Goal: Information Seeking & Learning: Learn about a topic

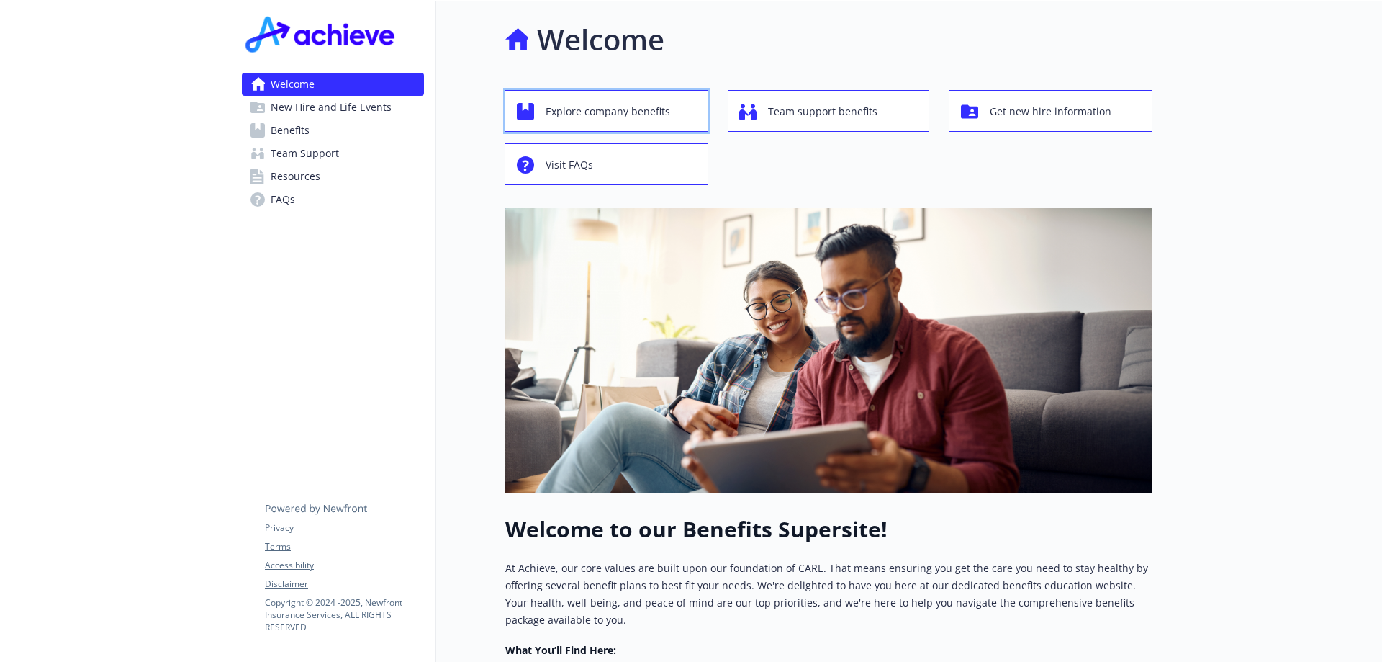
click at [590, 111] on span "Explore company benefits" at bounding box center [608, 111] width 125 height 27
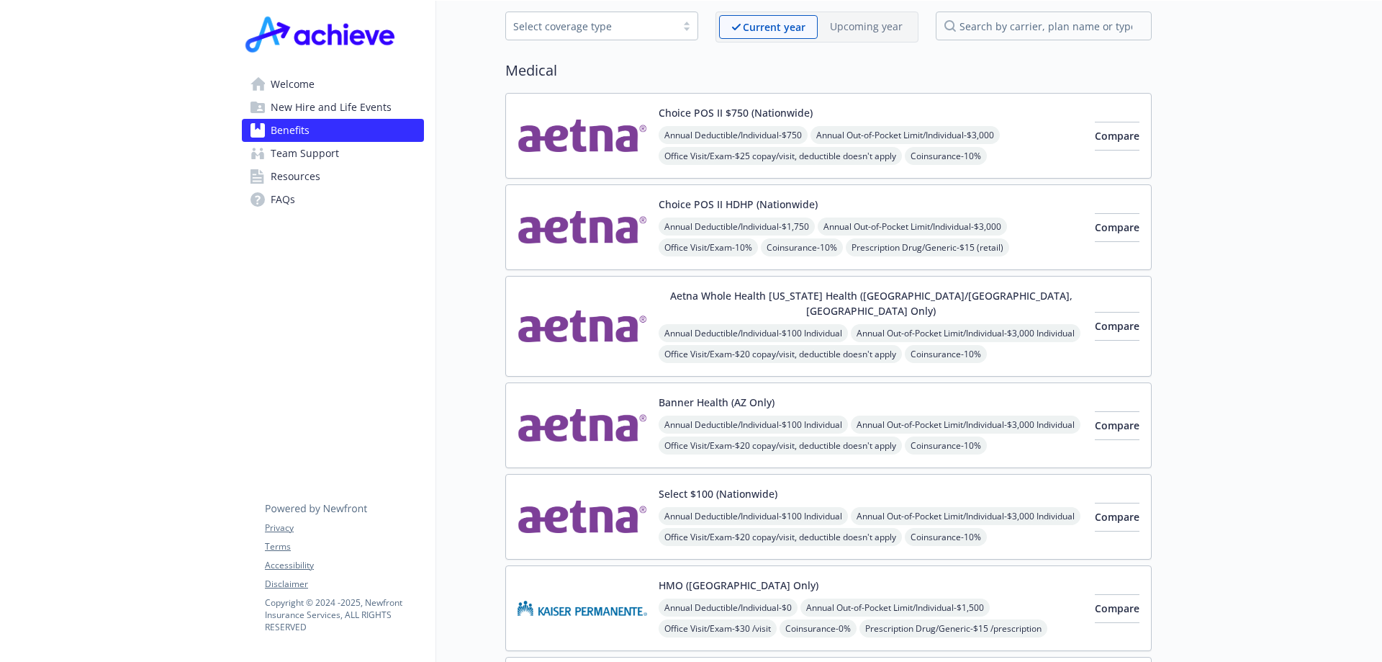
scroll to position [71, 0]
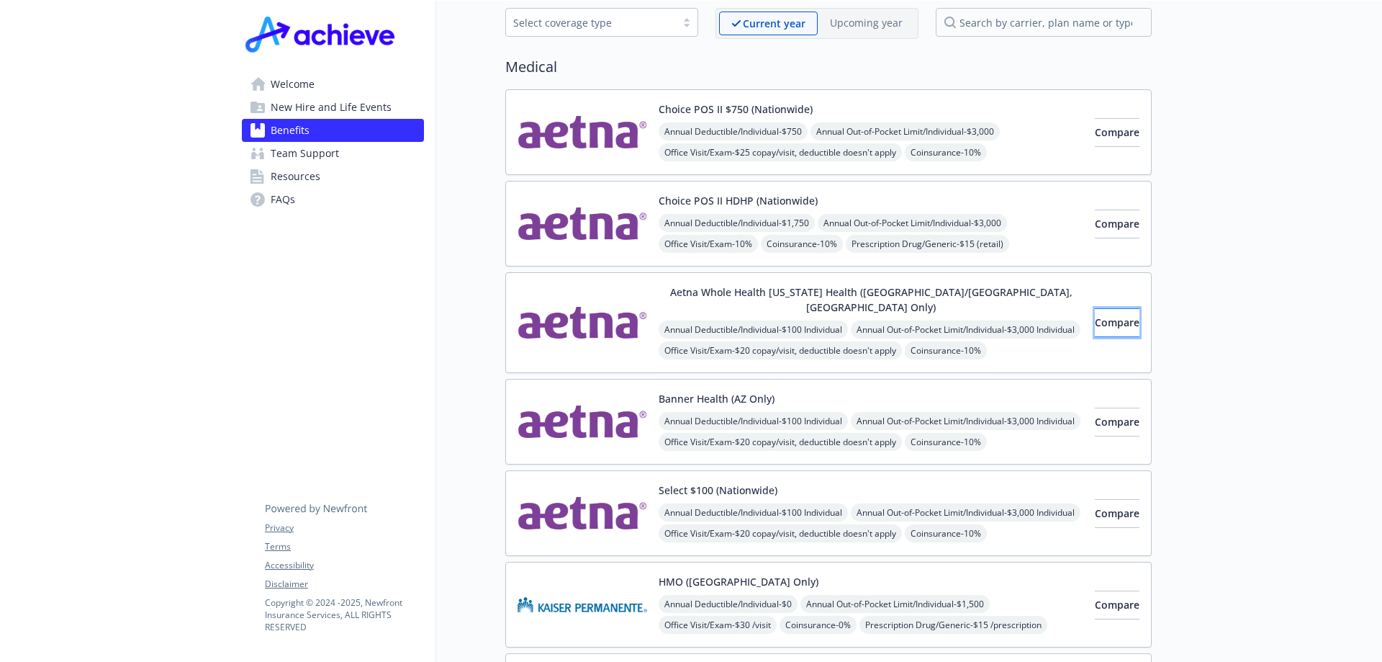
click at [1095, 313] on button "Compare" at bounding box center [1117, 322] width 45 height 29
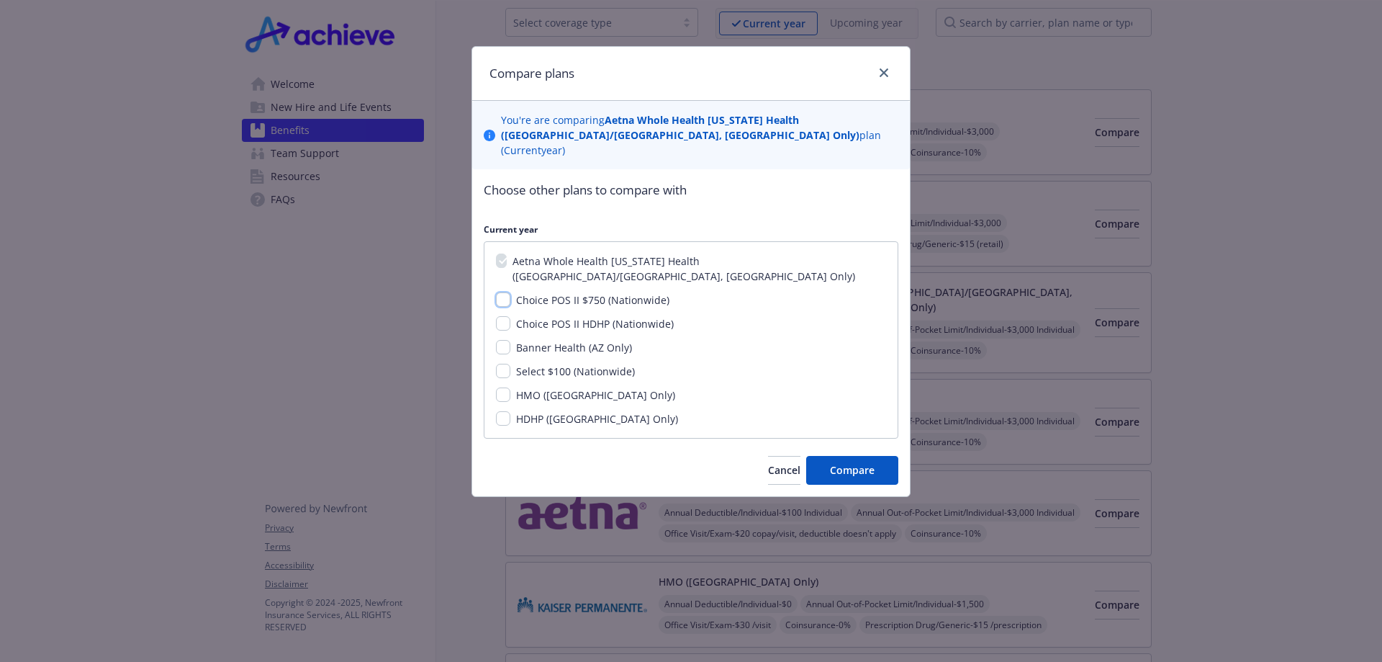
click at [508, 292] on input "Choice POS II $750 (Nationwide)" at bounding box center [503, 299] width 14 height 14
checkbox input "true"
click at [834, 463] on span "Compare" at bounding box center [852, 470] width 45 height 14
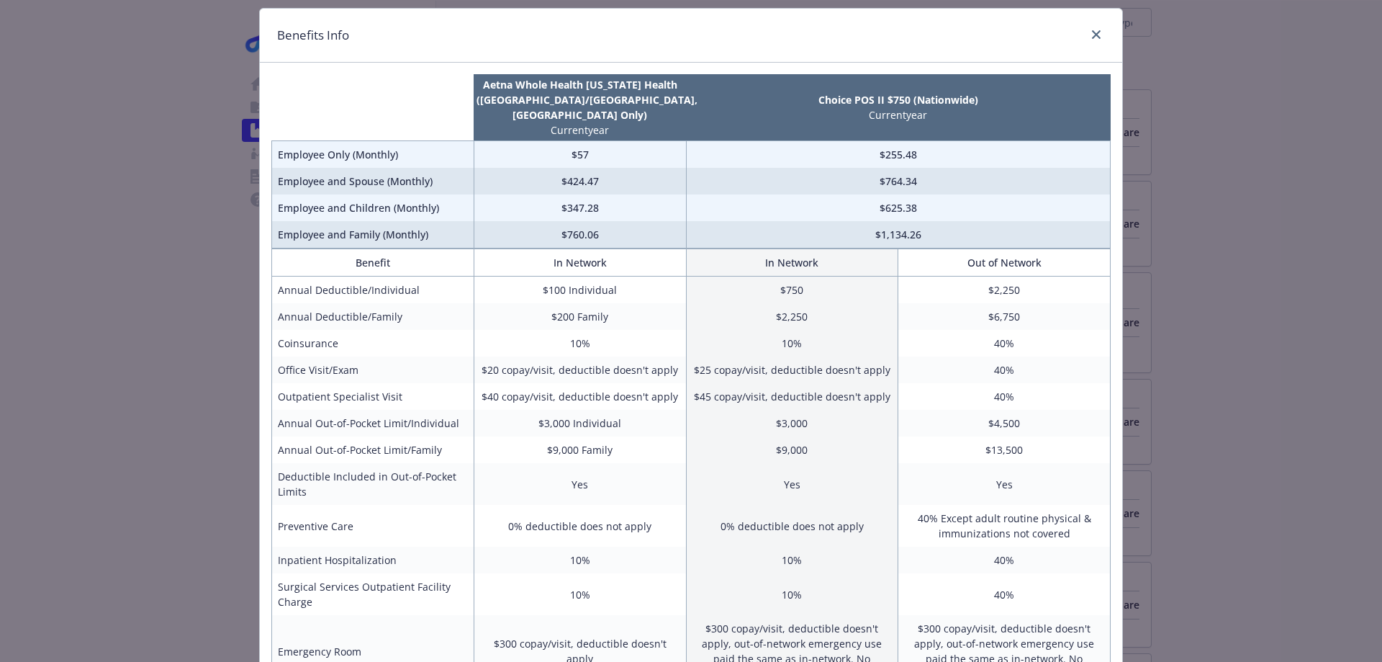
scroll to position [0, 0]
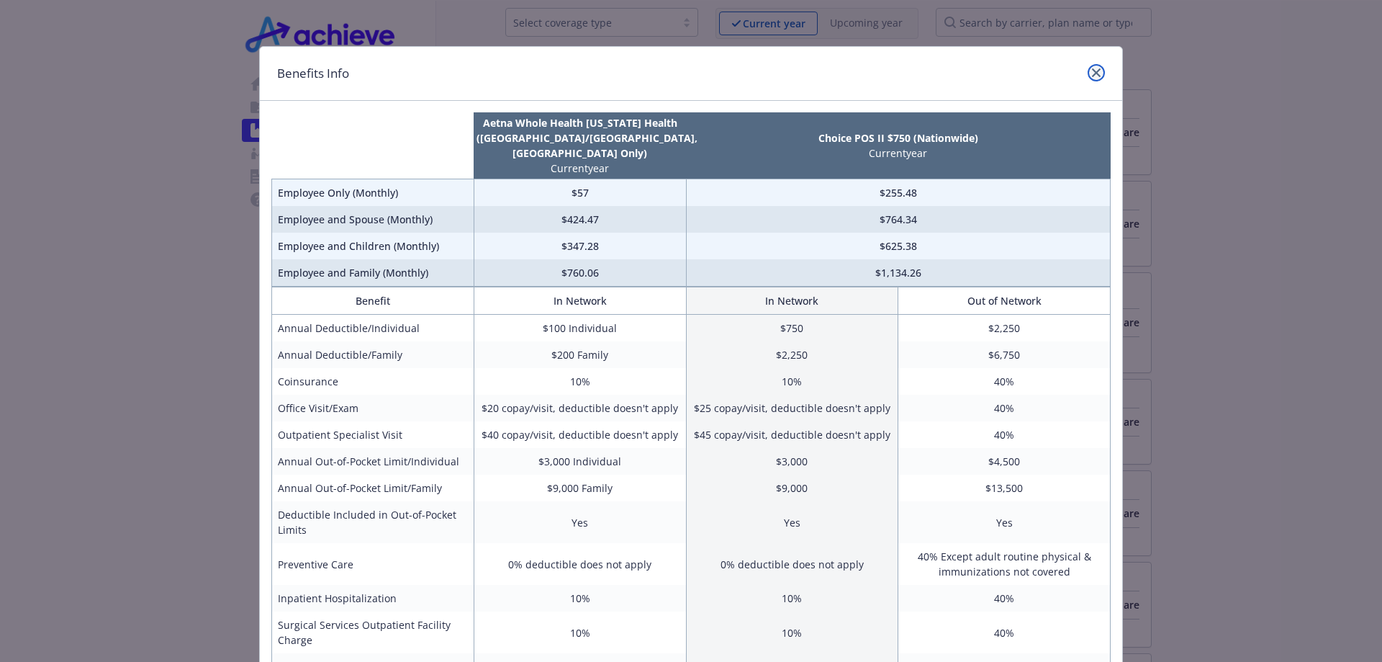
click at [1089, 77] on link "close" at bounding box center [1096, 72] width 17 height 17
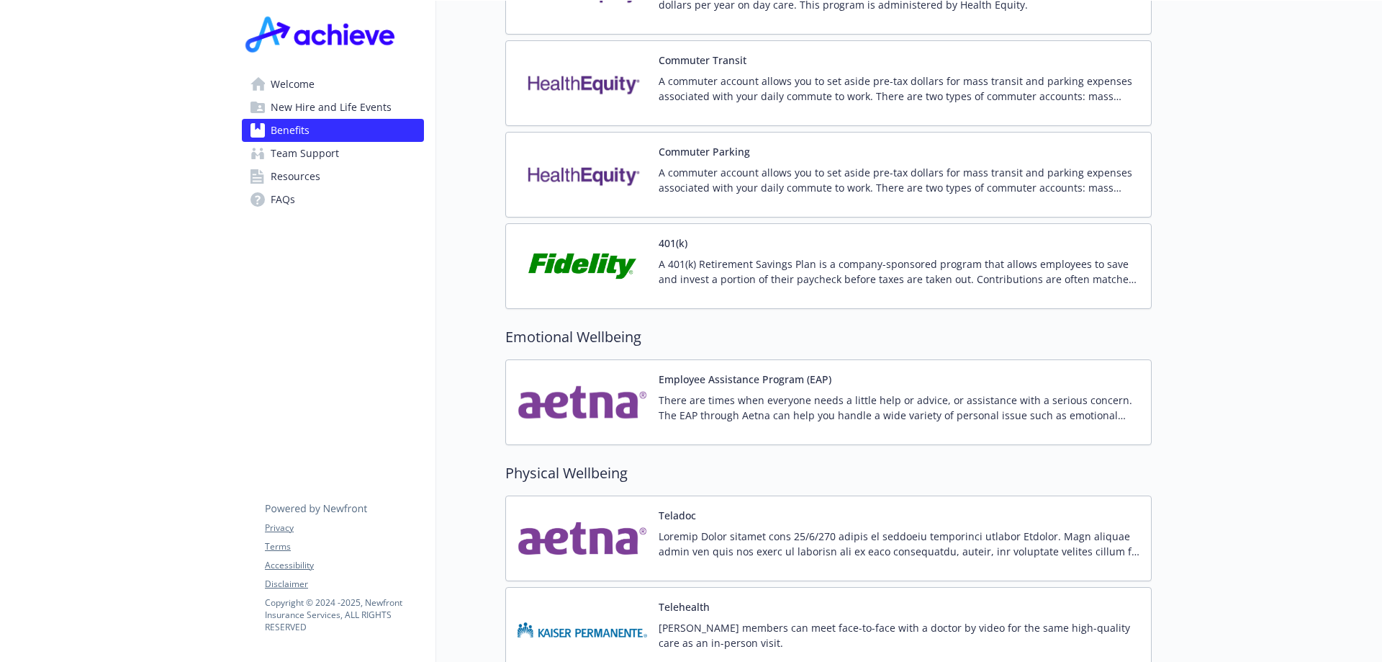
scroll to position [2410, 0]
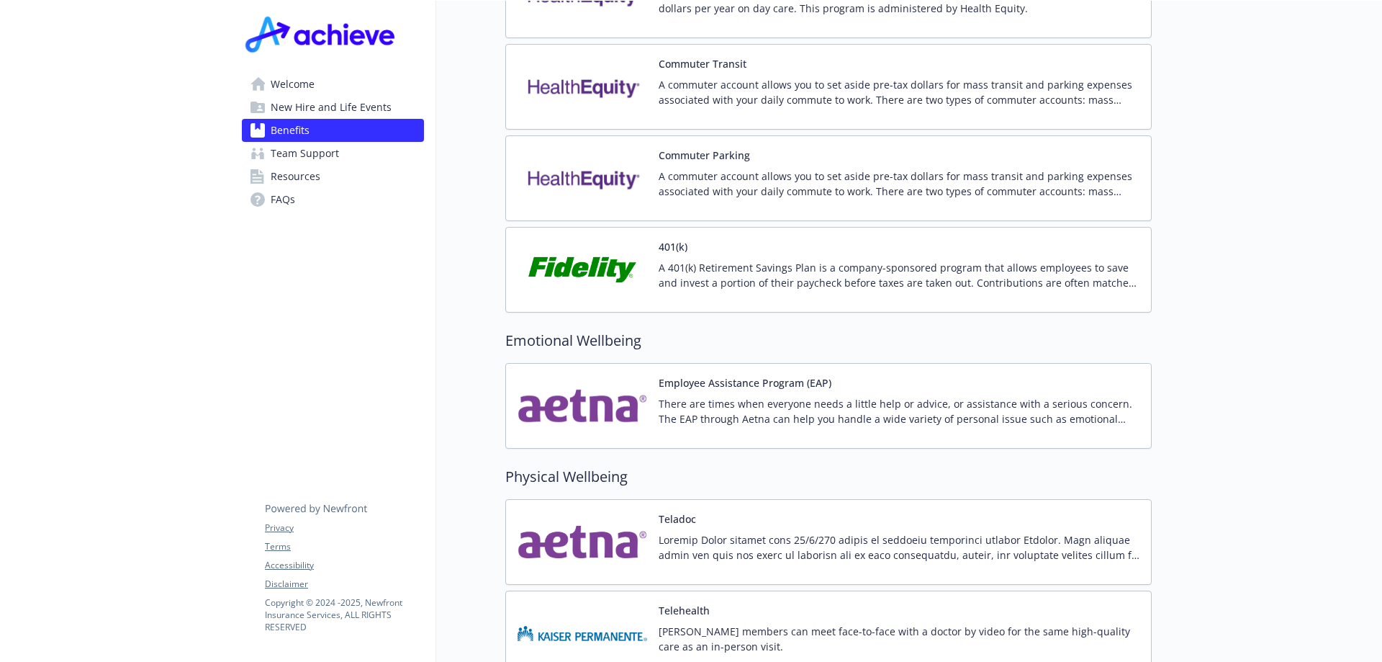
click at [683, 260] on p "A 401(k) Retirement Savings Plan is a company-sponsored program that allows emp…" at bounding box center [899, 275] width 481 height 30
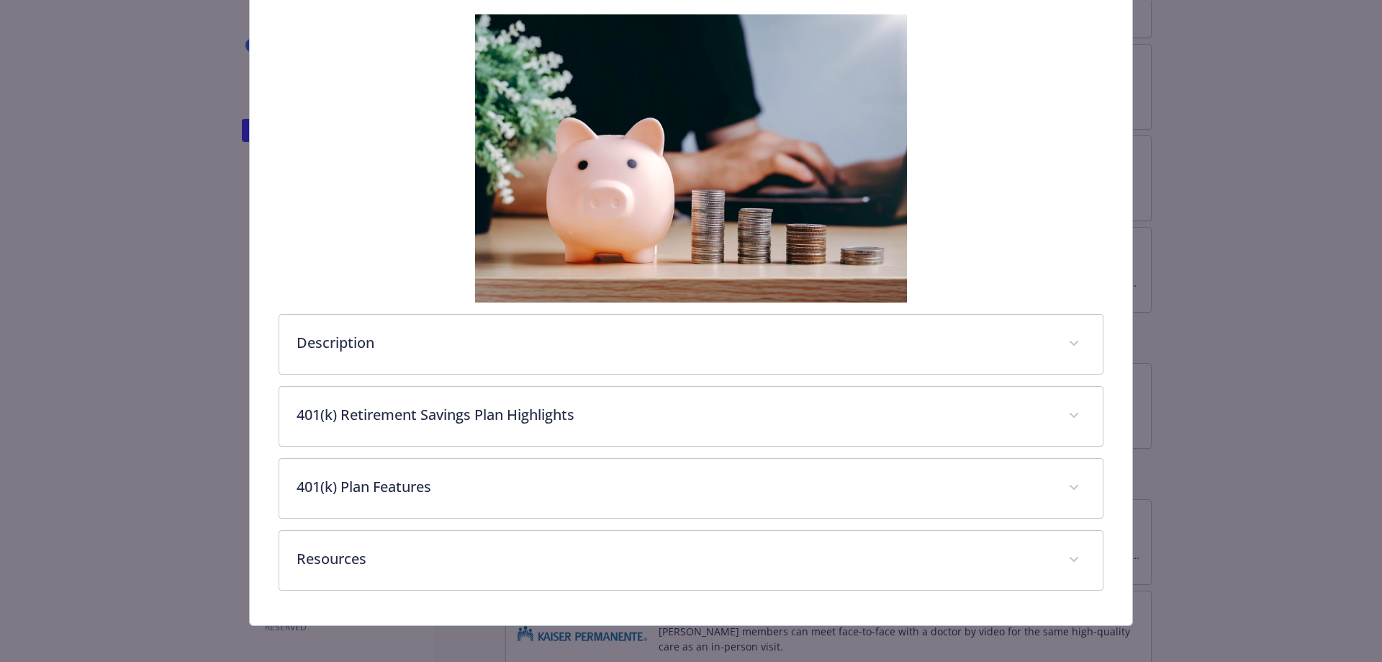
scroll to position [238, 0]
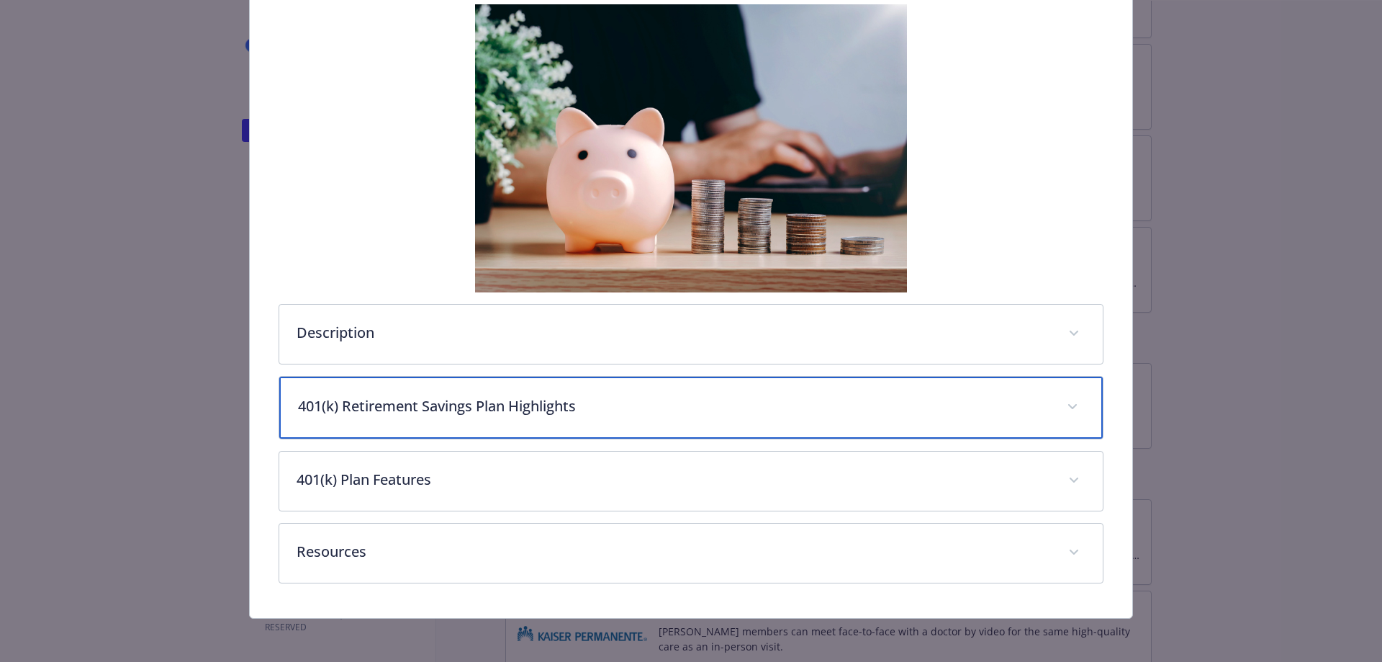
click at [1062, 402] on span "details for plan Financial Wellbeing - 401(k) - 401(k)" at bounding box center [1072, 406] width 23 height 23
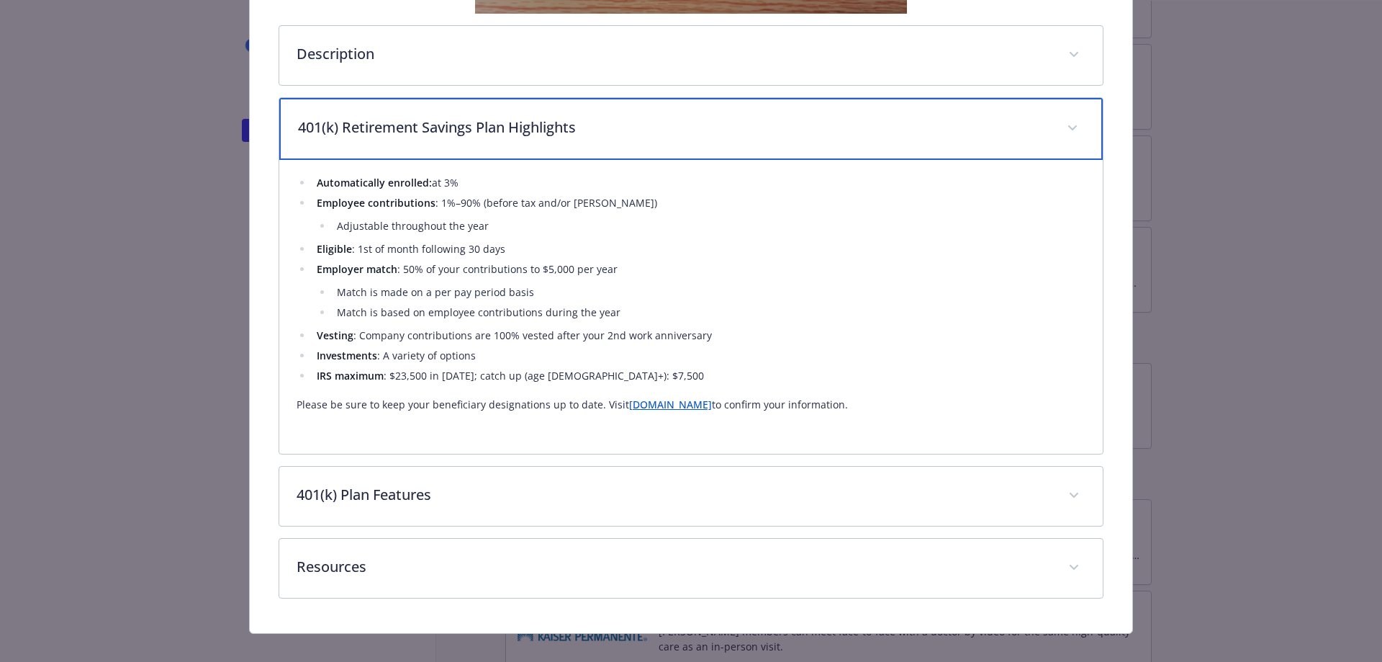
scroll to position [535, 0]
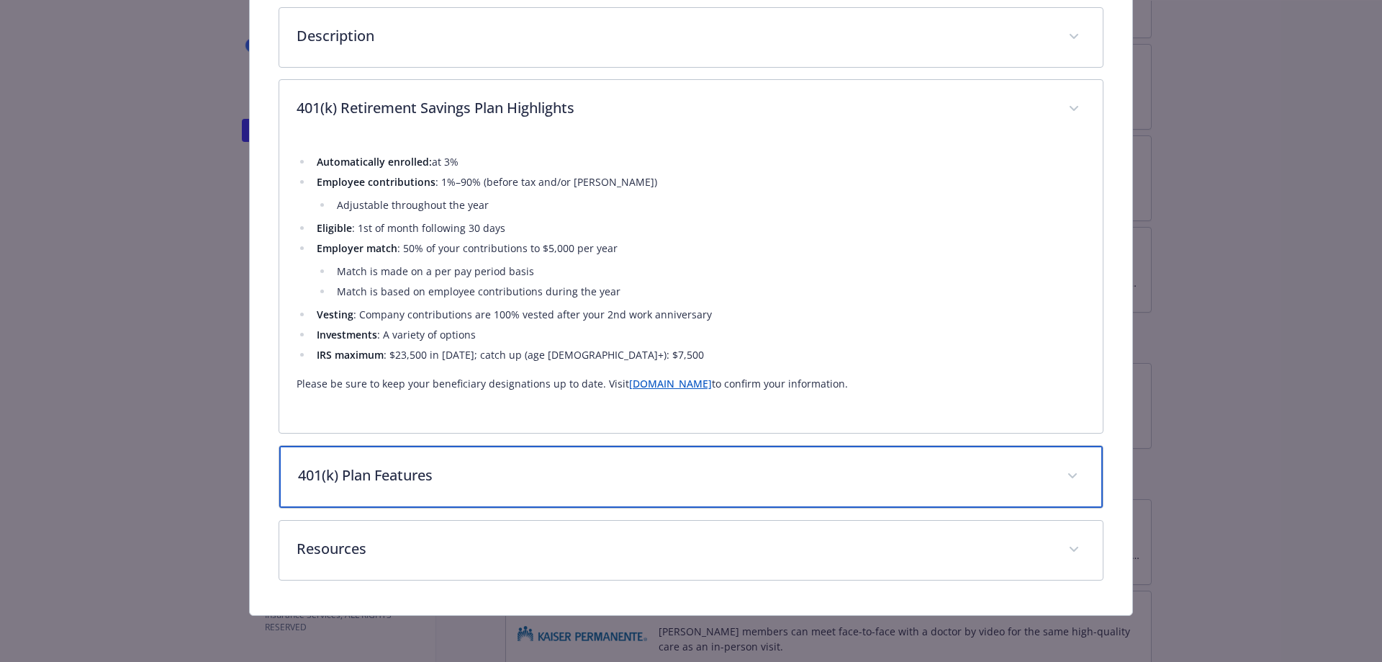
click at [1069, 477] on span "details for plan Financial Wellbeing - 401(k) - 401(k)" at bounding box center [1072, 475] width 23 height 23
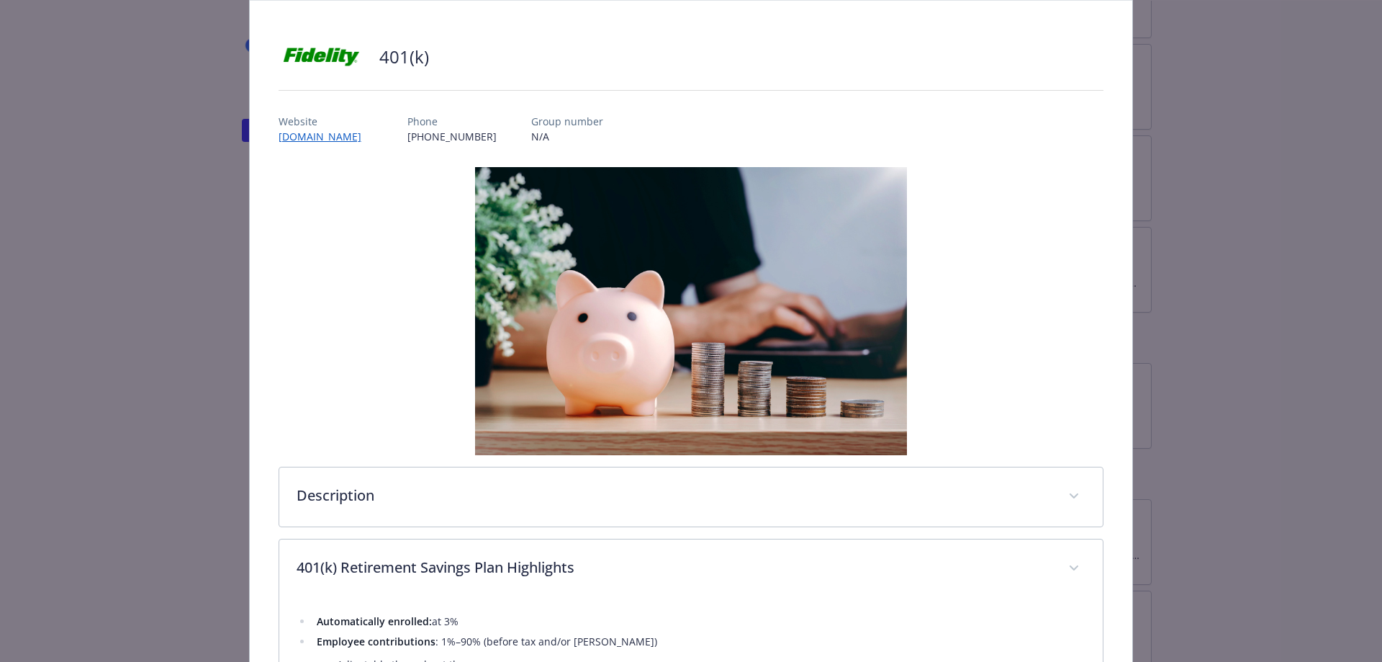
scroll to position [0, 0]
